Goal: Transaction & Acquisition: Purchase product/service

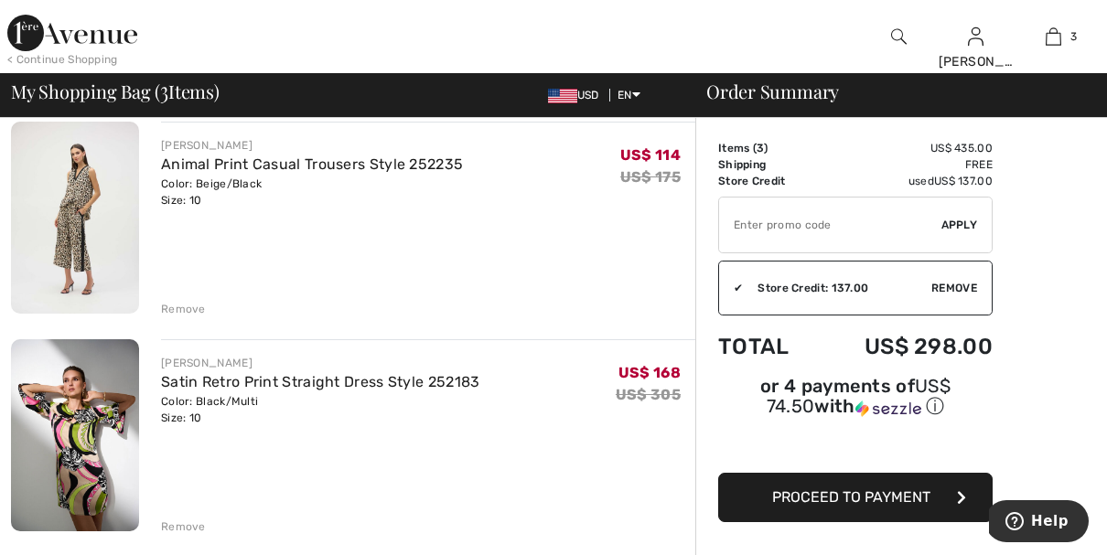
scroll to position [366, 0]
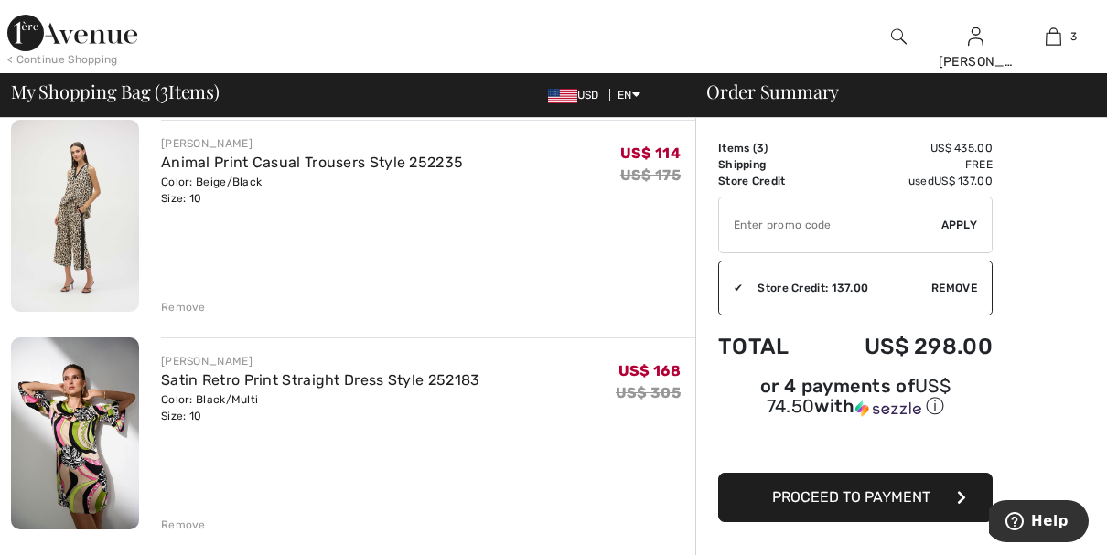
click at [350, 390] on div "Satin Retro Print Straight Dress Style 252183" at bounding box center [320, 381] width 319 height 22
click at [346, 379] on link "Satin Retro Print Straight Dress Style 252183" at bounding box center [320, 379] width 319 height 17
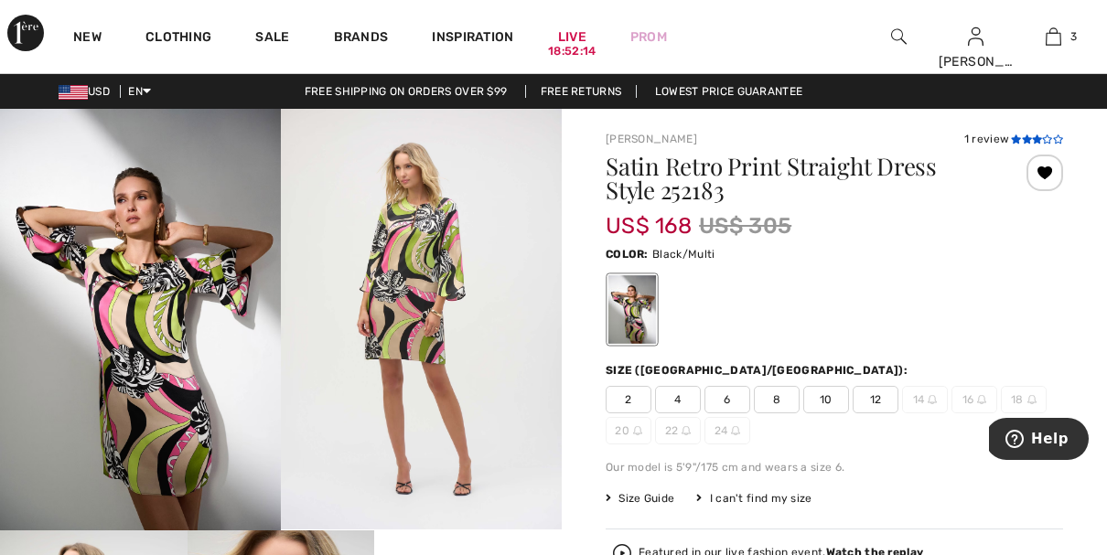
click at [1043, 139] on icon at bounding box center [1047, 138] width 10 height 9
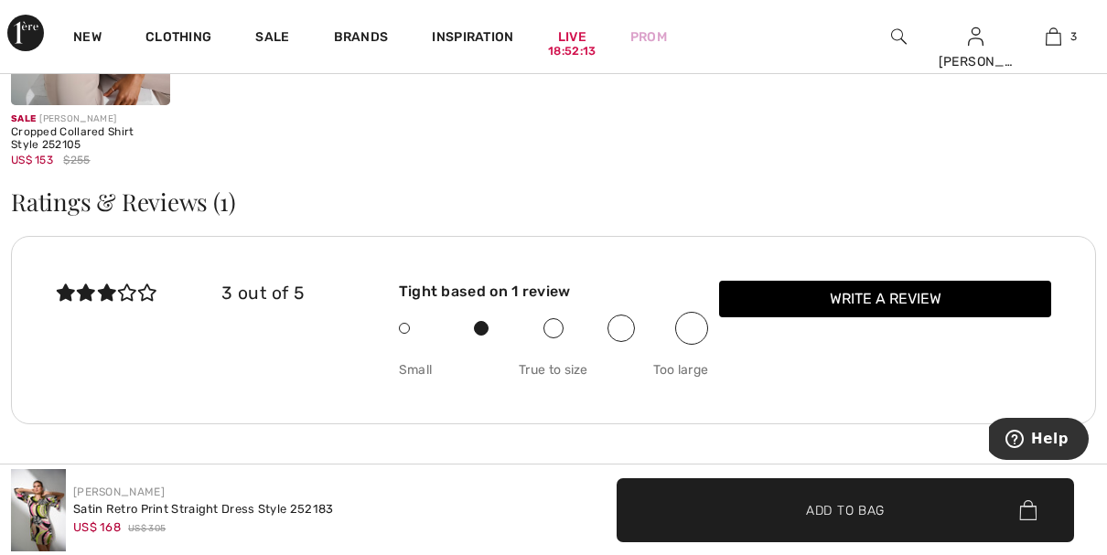
scroll to position [2264, 0]
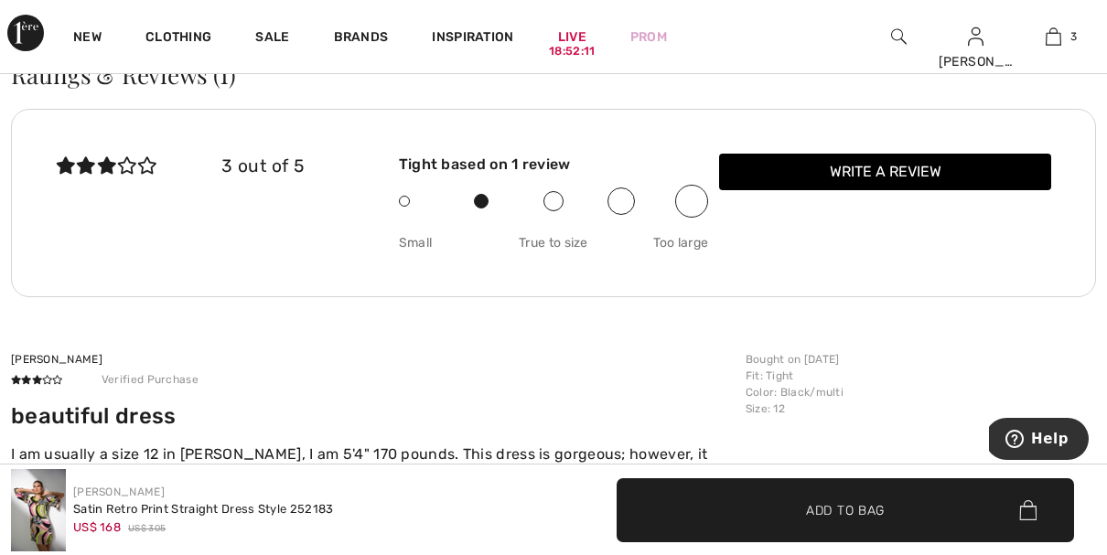
click at [676, 410] on div "jill Verified Purchase beautiful dress I am usually a size 12 in Joseph Ribkoff…" at bounding box center [373, 435] width 724 height 169
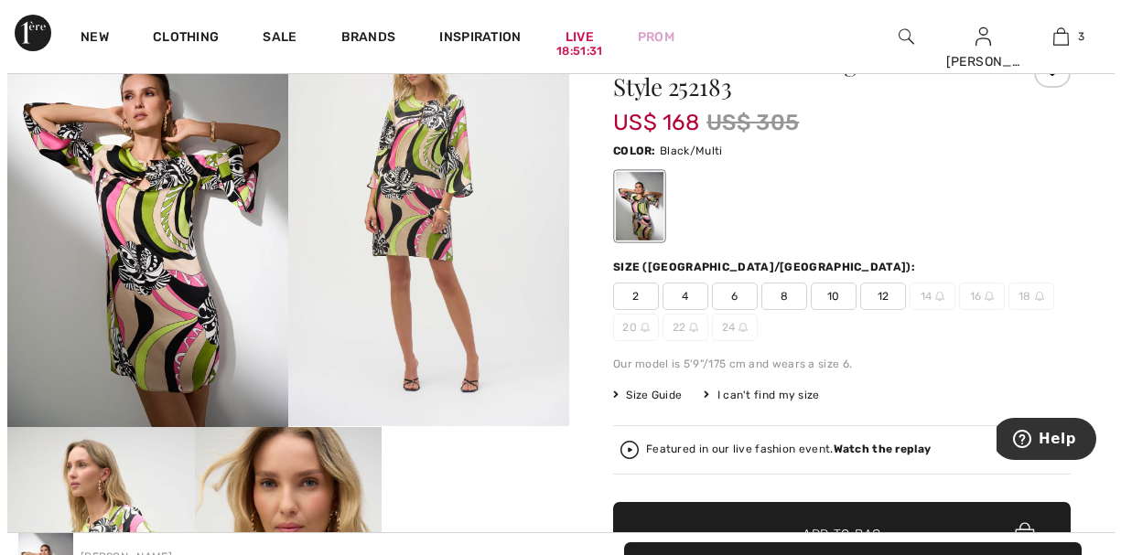
scroll to position [0, 0]
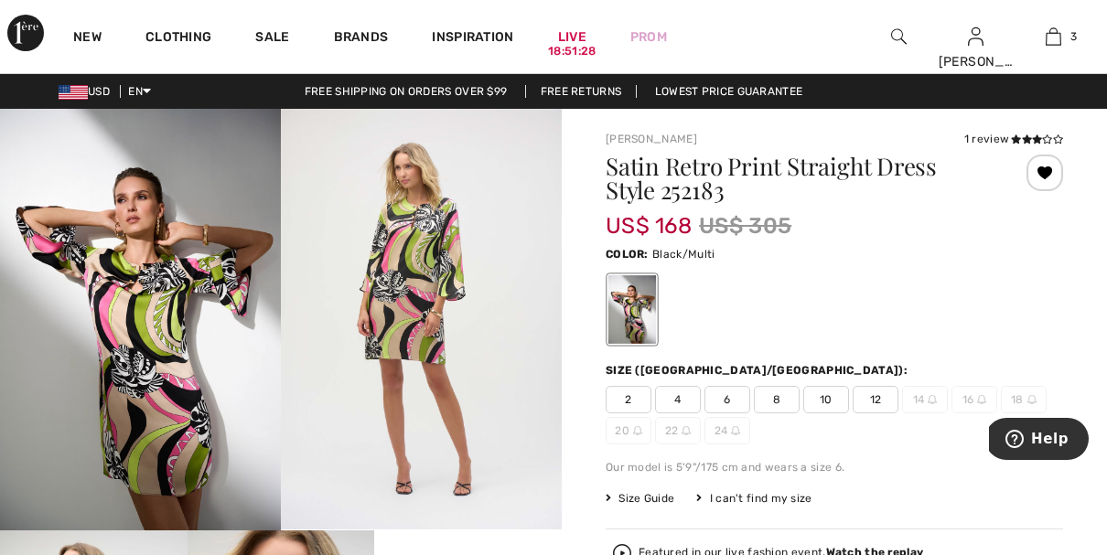
click at [180, 321] on img at bounding box center [140, 320] width 281 height 422
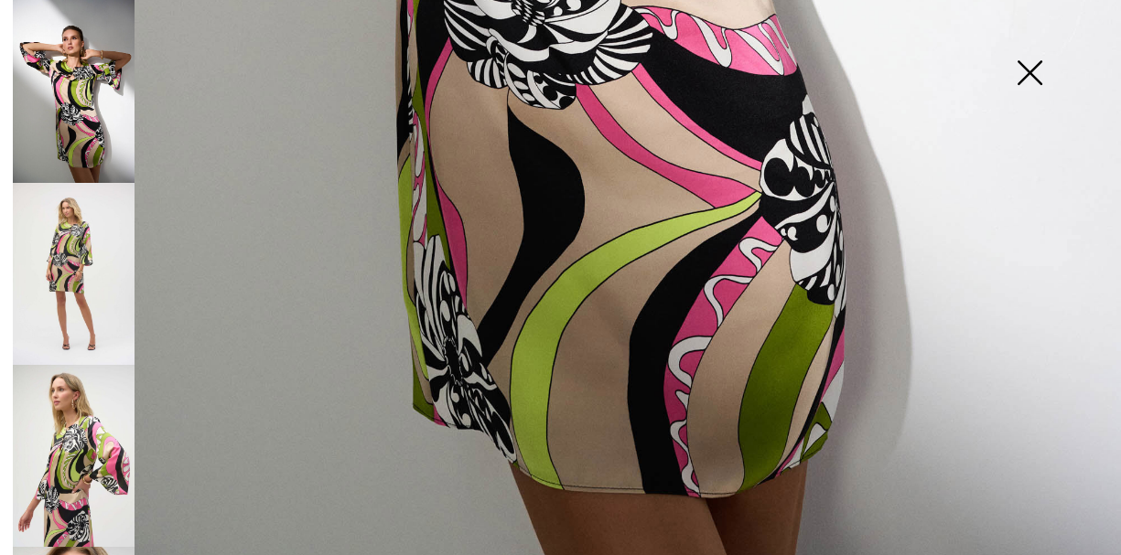
scroll to position [1105, 0]
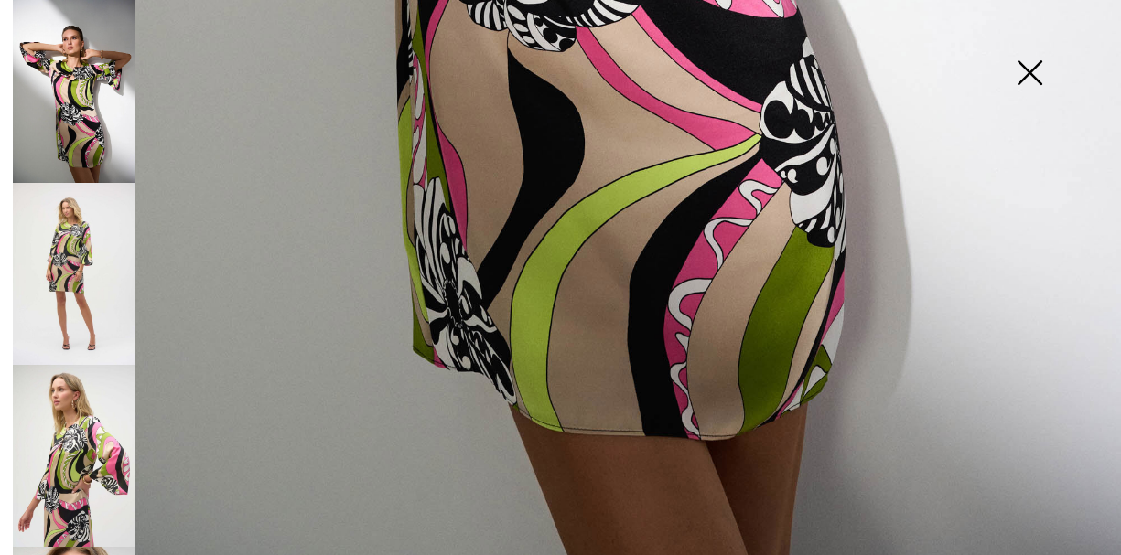
click at [69, 273] on img at bounding box center [74, 274] width 122 height 182
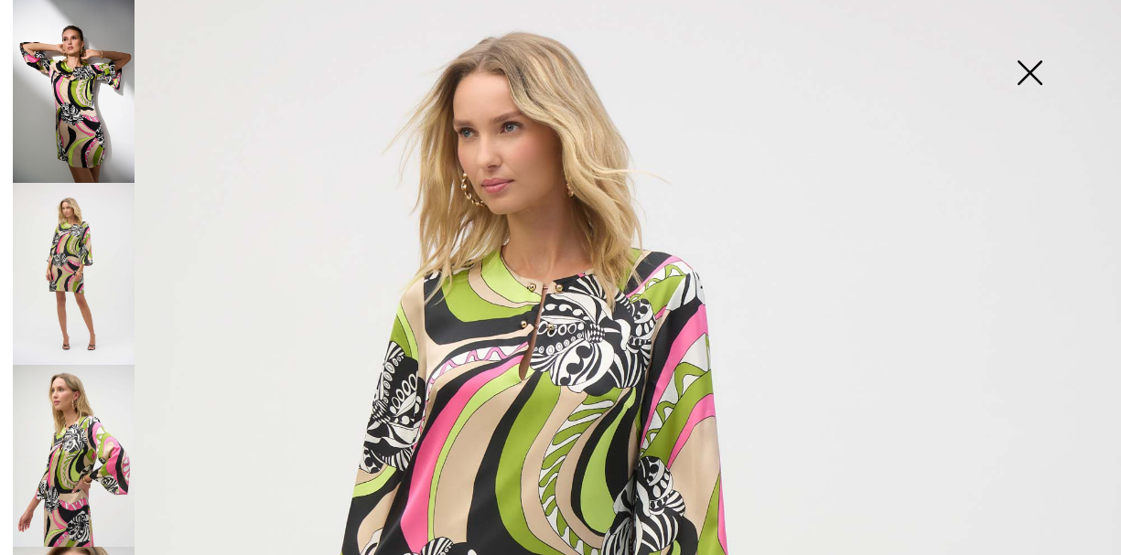
scroll to position [104, 0]
click at [36, 413] on img at bounding box center [74, 456] width 122 height 182
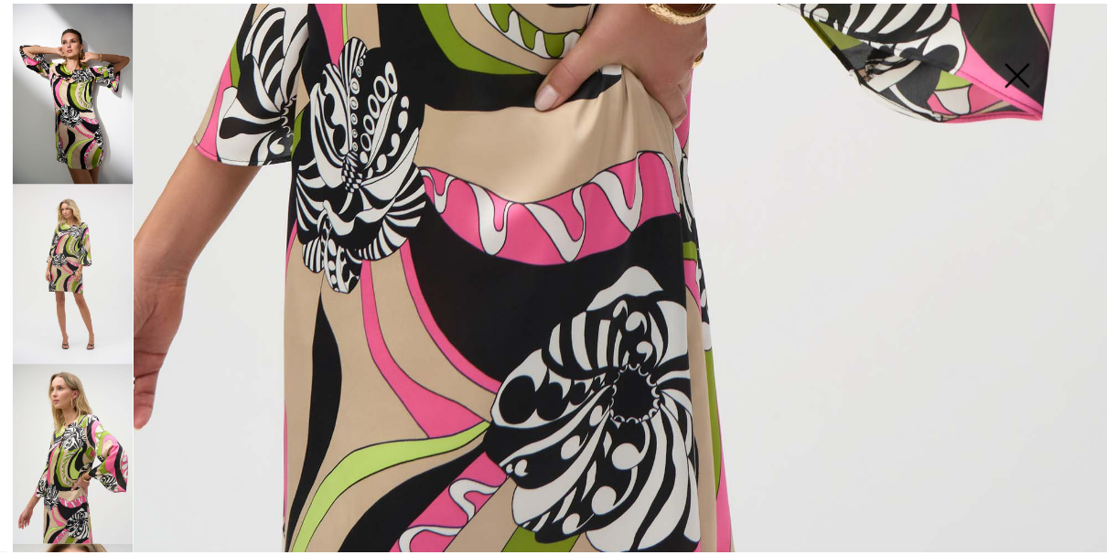
scroll to position [1103, 0]
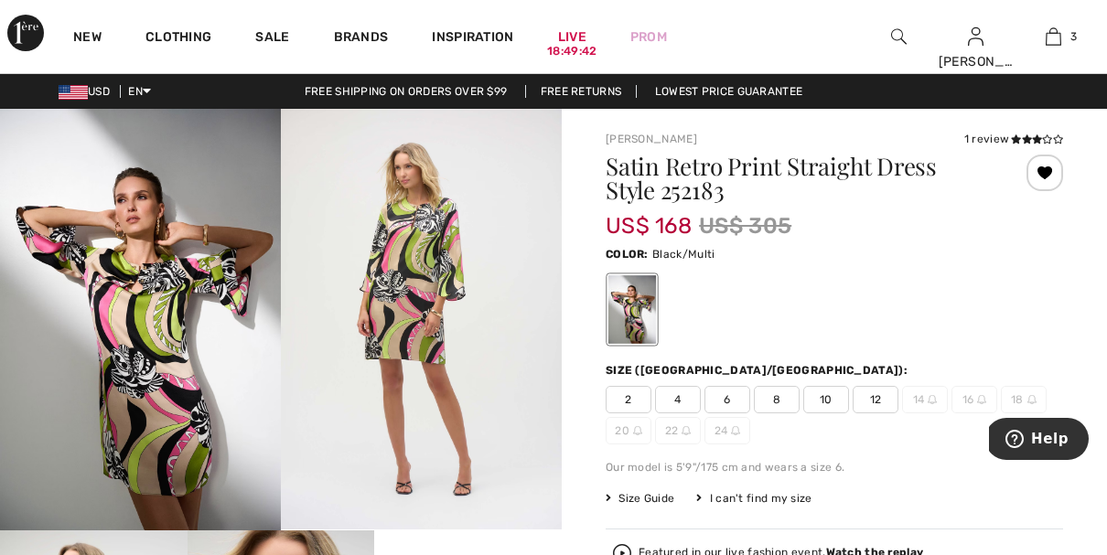
scroll to position [1302, 0]
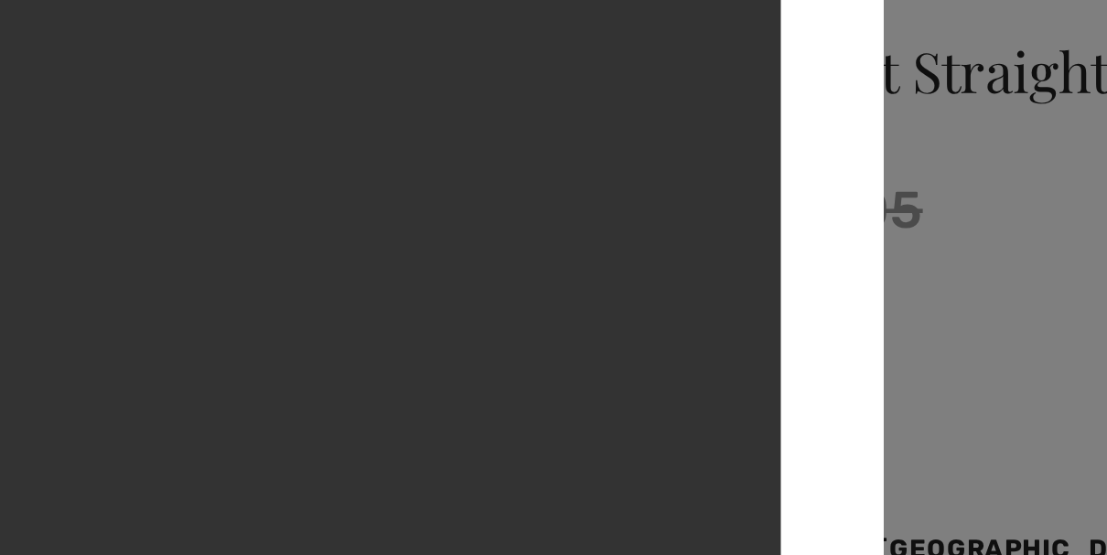
click at [617, 237] on video "Your browser does not support the video tag." at bounding box center [553, 277] width 355 height 631
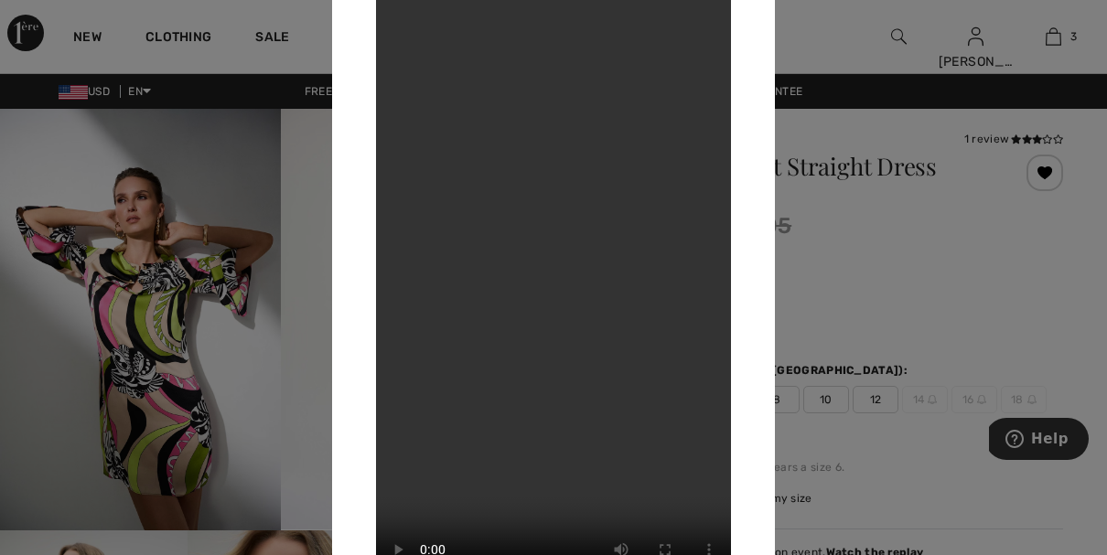
click at [538, 280] on video "Your browser does not support the video tag." at bounding box center [553, 277] width 355 height 631
click at [920, 232] on div at bounding box center [553, 277] width 1107 height 555
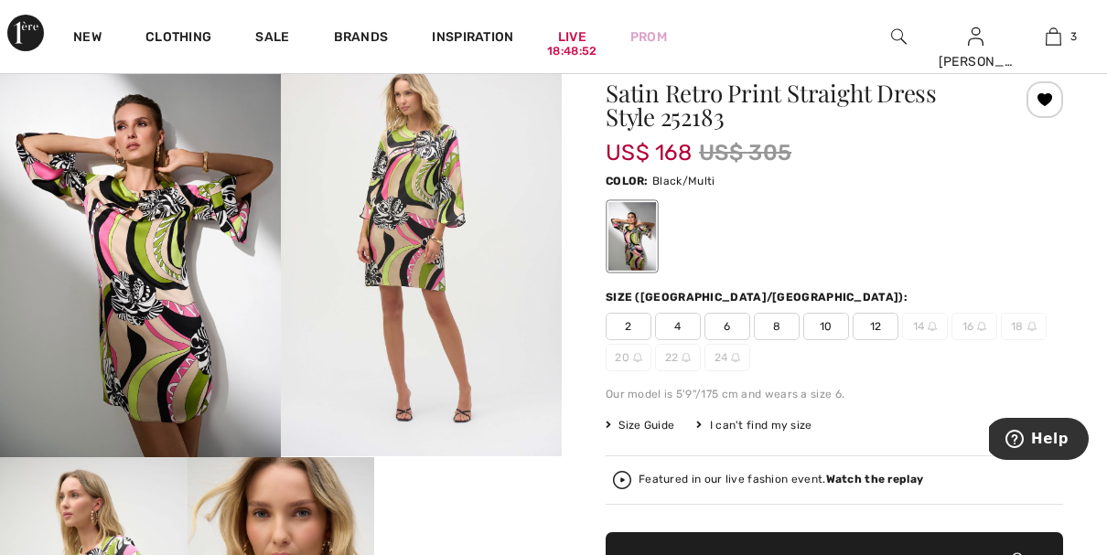
click at [920, 232] on div at bounding box center [834, 237] width 457 height 76
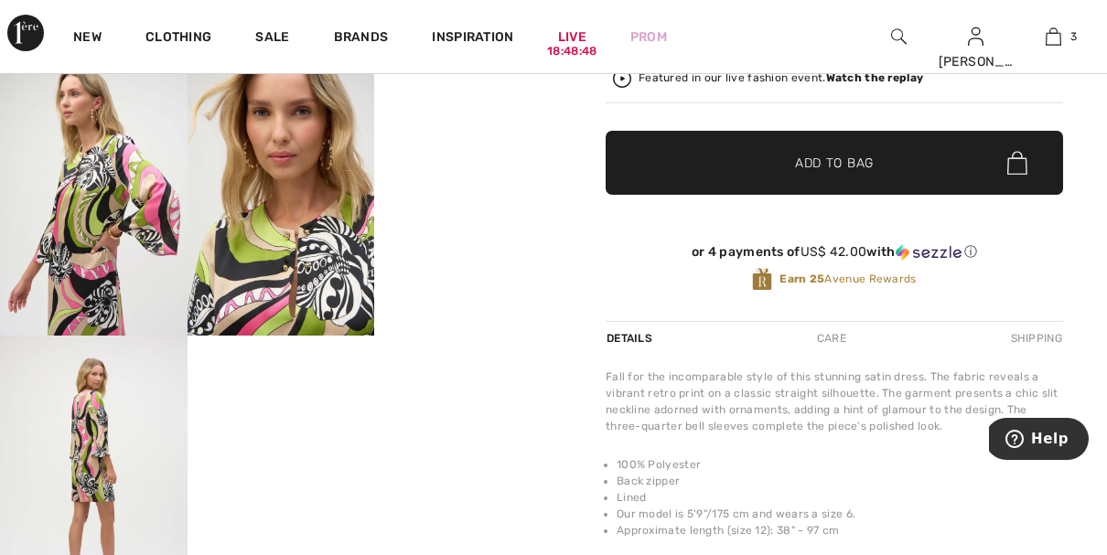
scroll to position [476, 0]
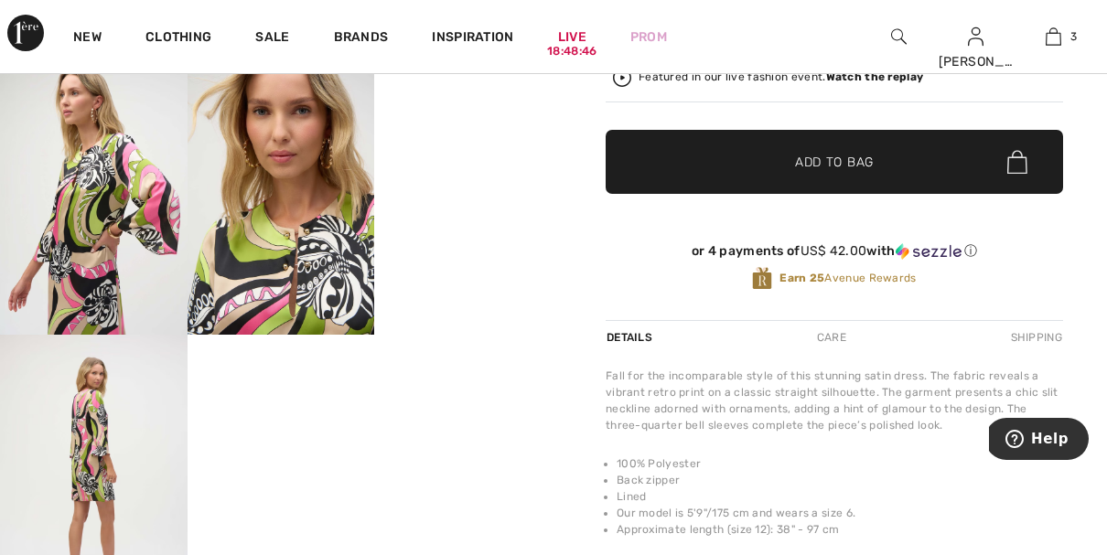
click at [98, 414] on img at bounding box center [94, 475] width 188 height 281
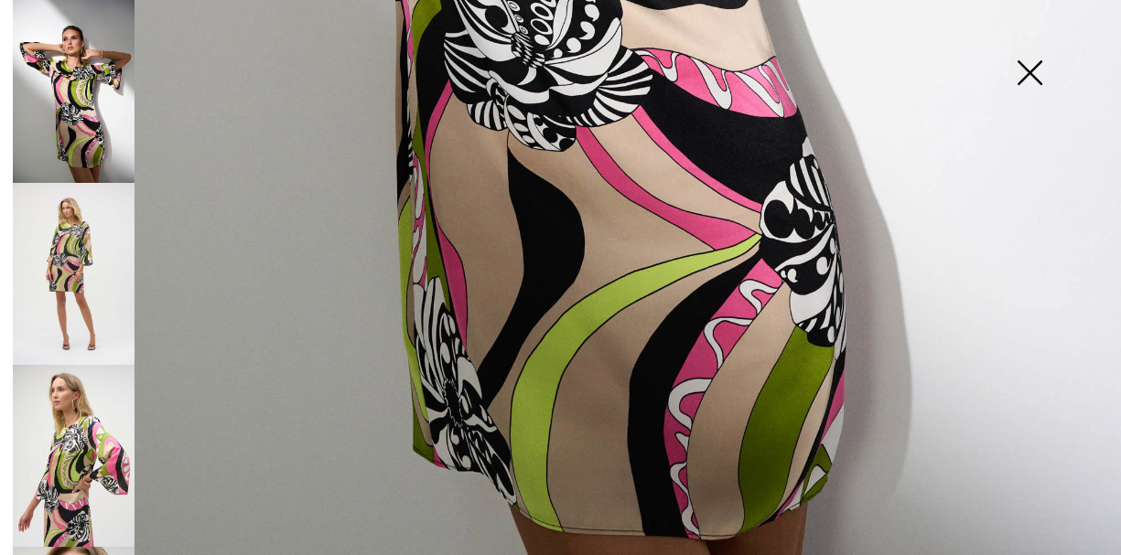
scroll to position [1100, 0]
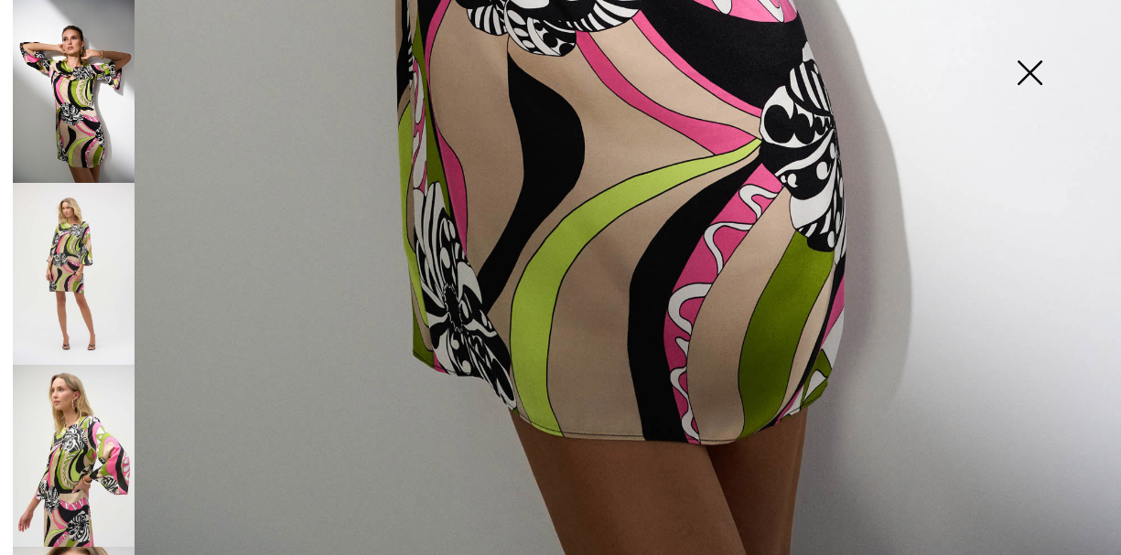
click at [1029, 70] on img at bounding box center [1028, 74] width 91 height 94
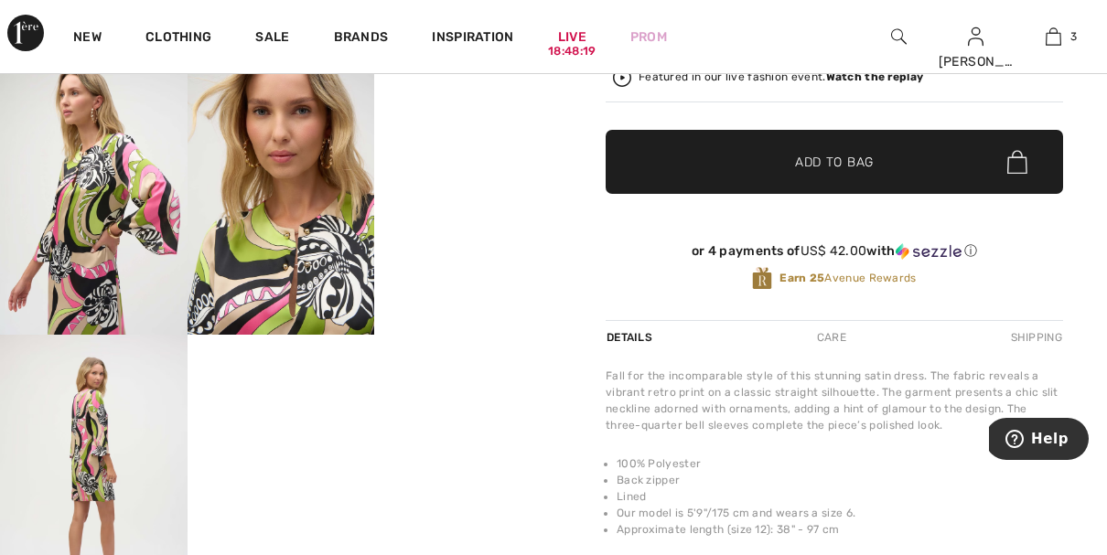
scroll to position [1084, 0]
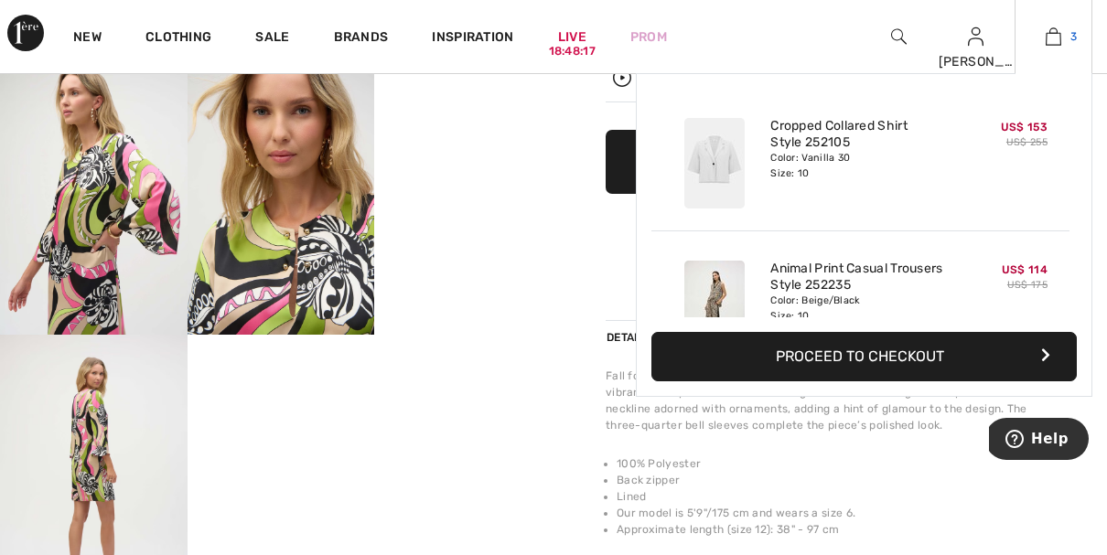
click at [1058, 38] on img at bounding box center [1054, 37] width 16 height 22
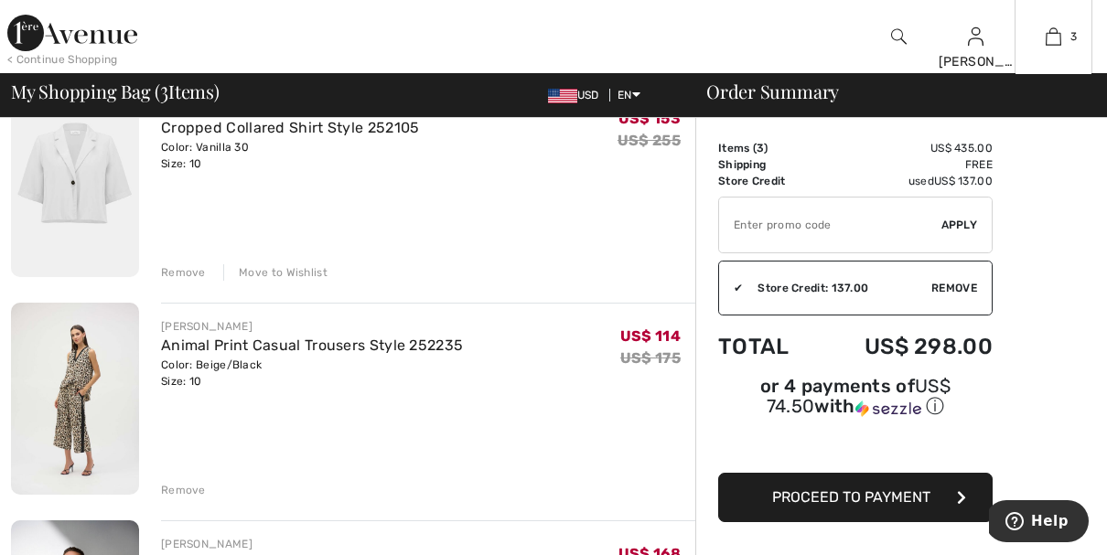
scroll to position [220, 0]
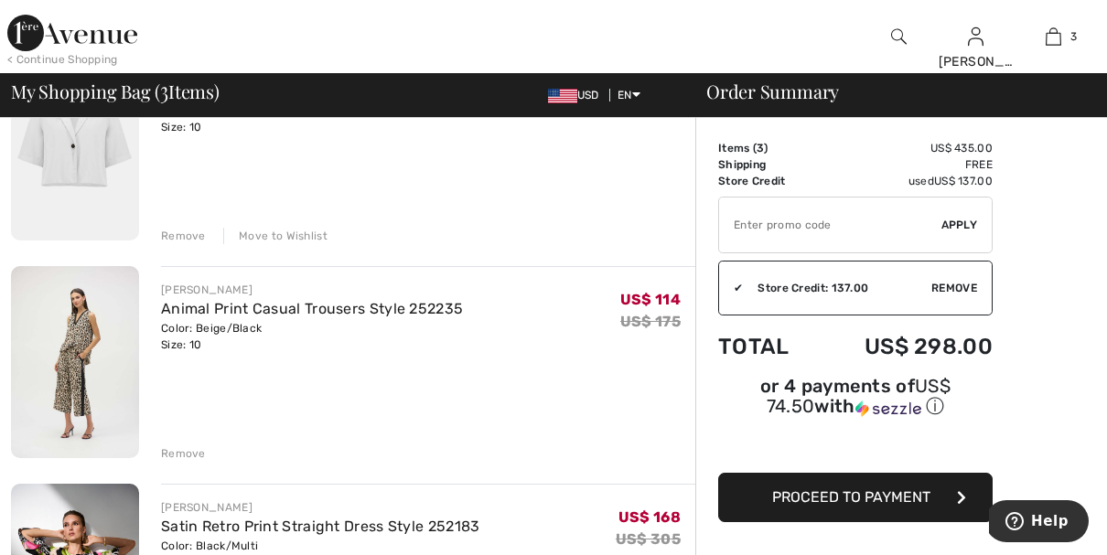
click at [177, 447] on div "Remove" at bounding box center [183, 454] width 45 height 16
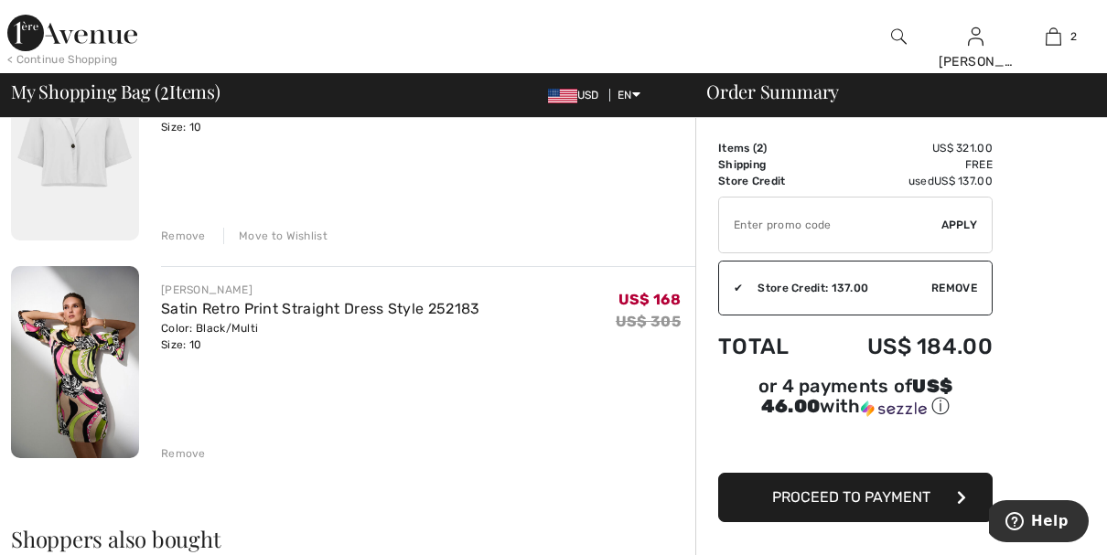
click at [1060, 371] on div "Order Summary Details Items ( 2 ) US$ 321.00 Promo code US$ 0.00 Shipping Free …" at bounding box center [901, 544] width 412 height 1293
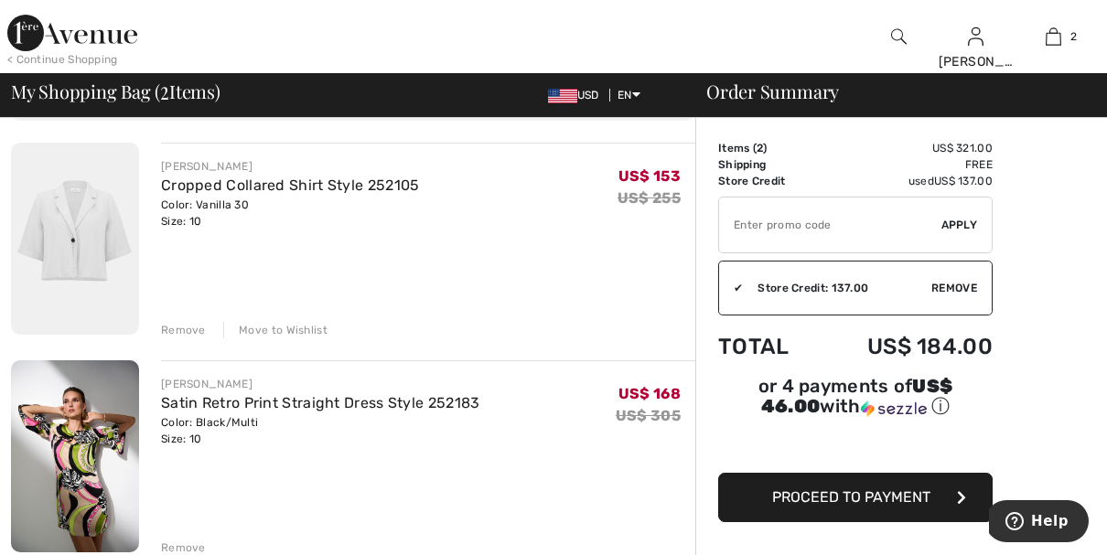
scroll to position [146, 0]
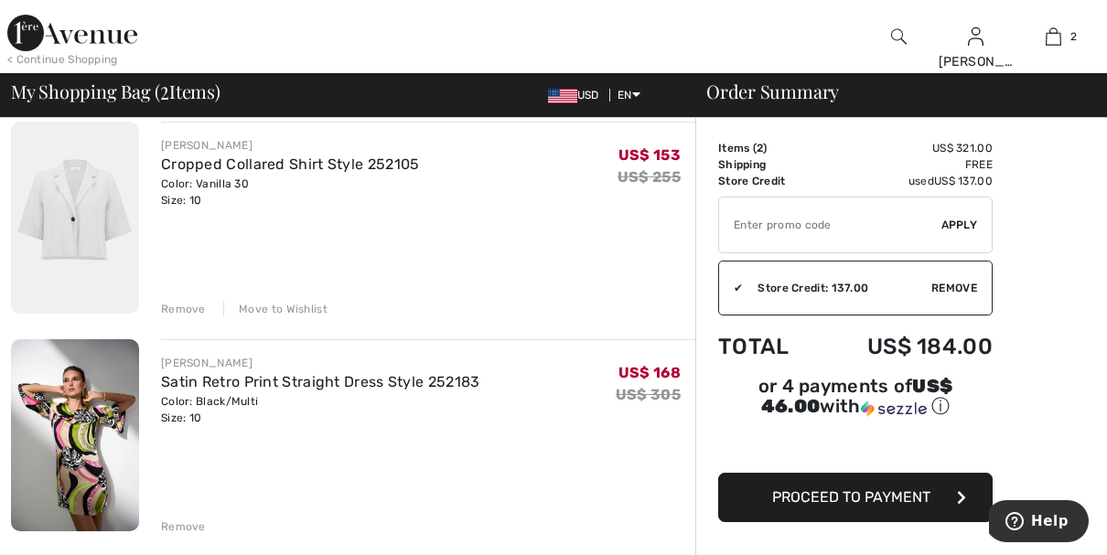
click at [302, 311] on div "Move to Wishlist" at bounding box center [275, 309] width 104 height 16
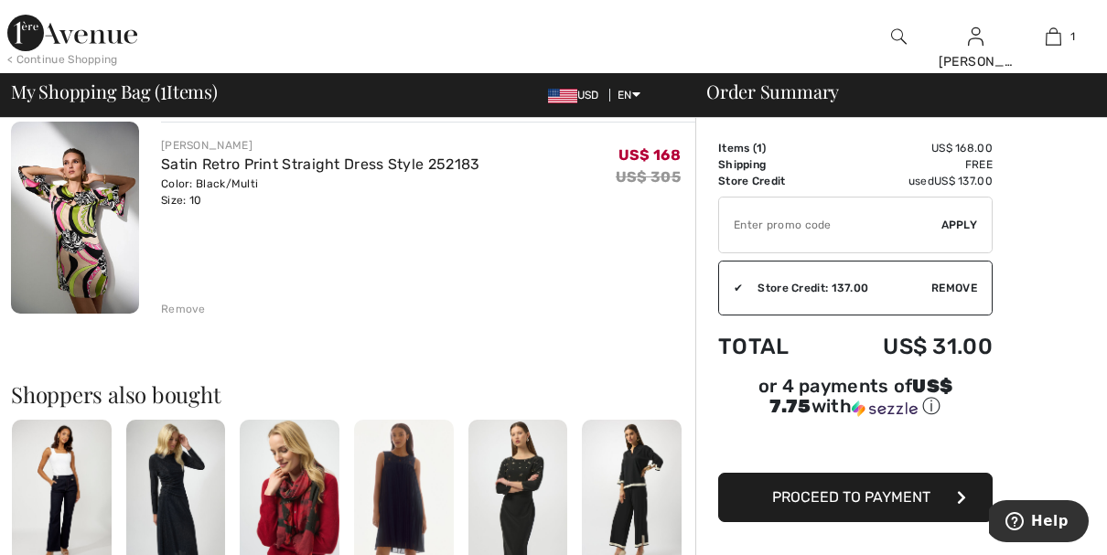
click at [1051, 279] on div "Order Summary Details Items ( 1 ) US$ 168.00 Promo code US$ 0.00 Shipping Free …" at bounding box center [901, 509] width 412 height 1075
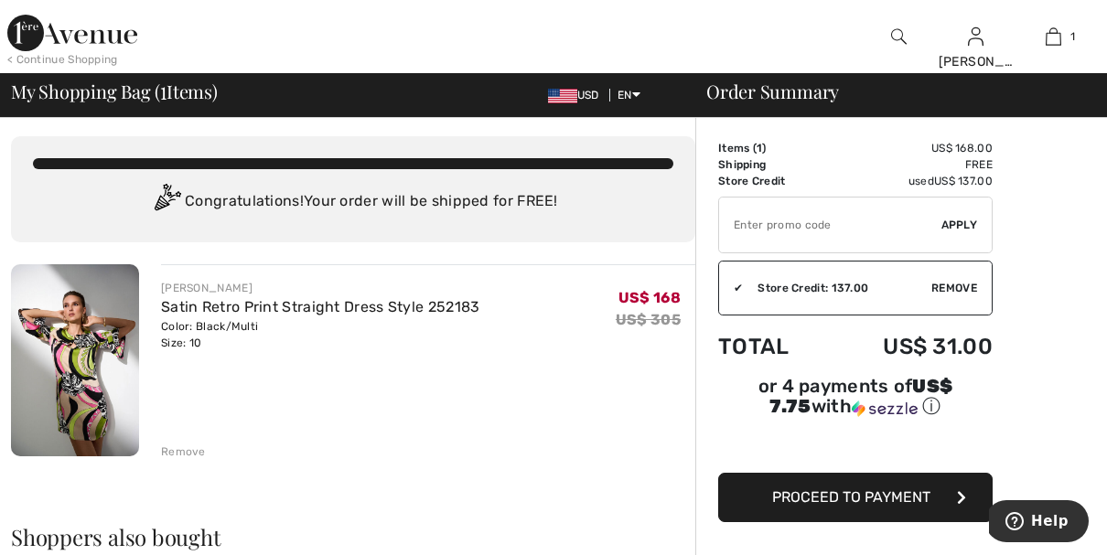
scroll to position [0, 0]
